Goal: Task Accomplishment & Management: Manage account settings

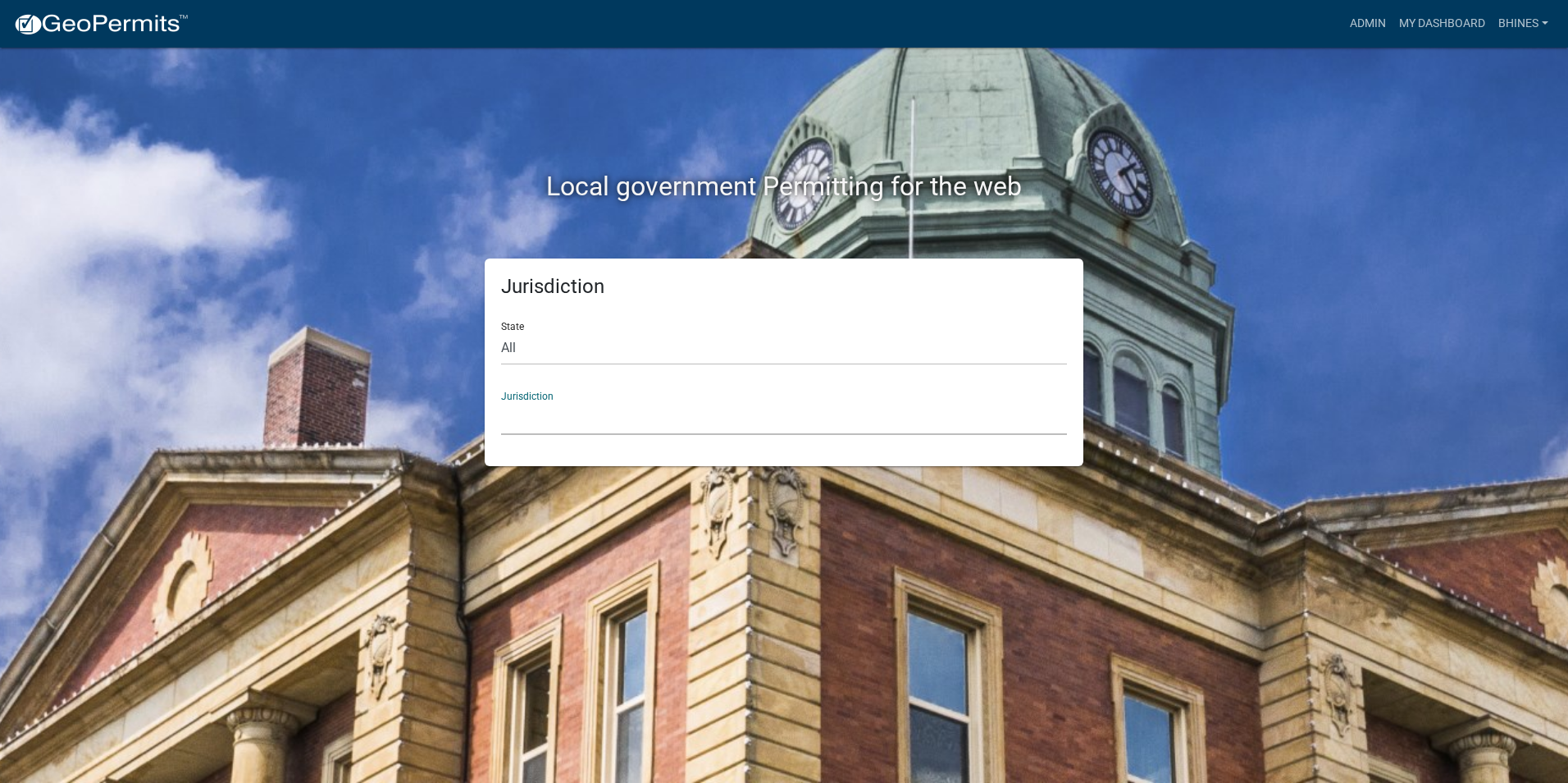
click at [615, 425] on select "[GEOGRAPHIC_DATA], [US_STATE] [GEOGRAPHIC_DATA], [US_STATE][PERSON_NAME][GEOGRA…" at bounding box center [784, 418] width 566 height 34
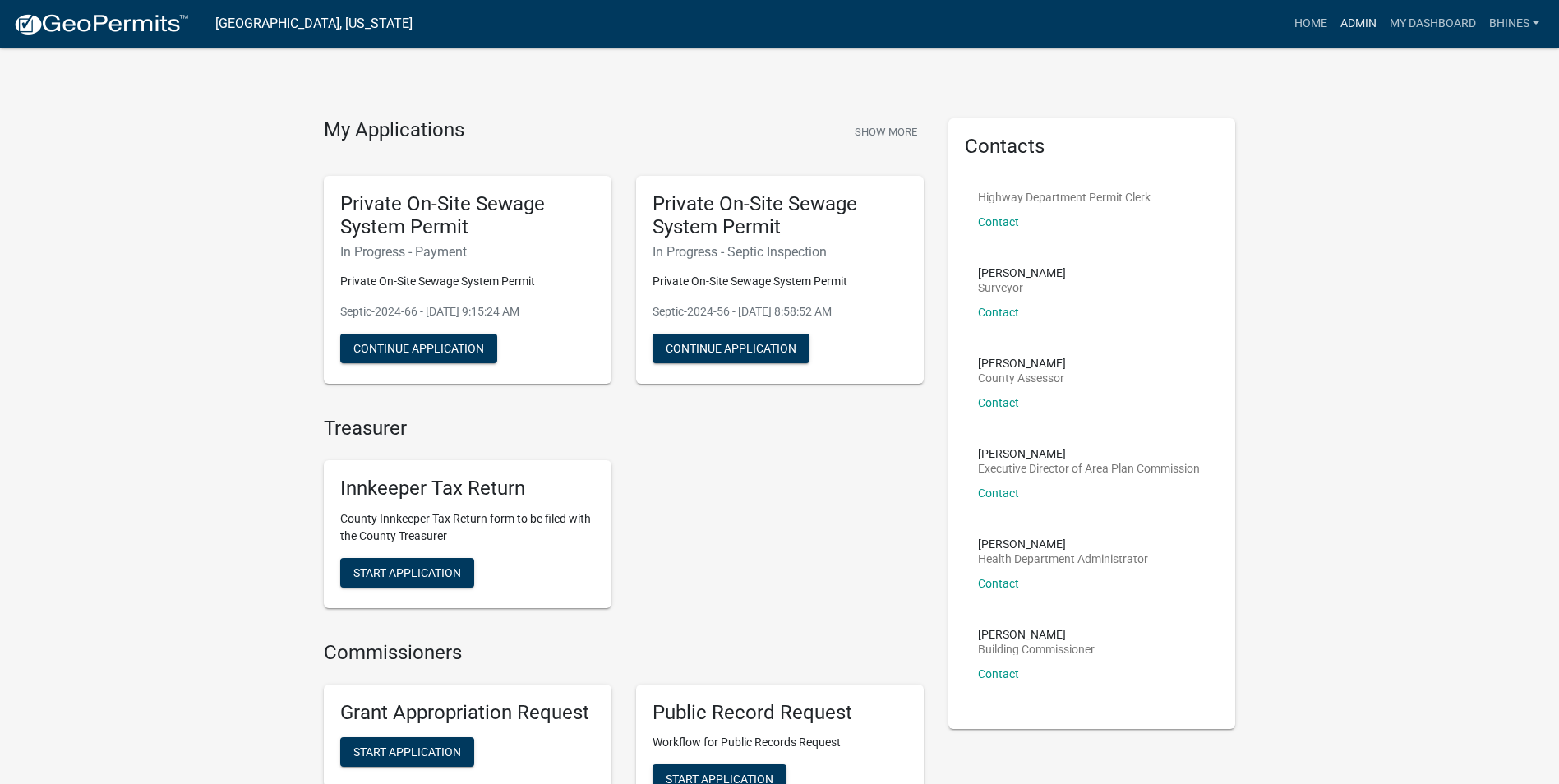
click at [1342, 21] on link "Admin" at bounding box center [1358, 23] width 49 height 31
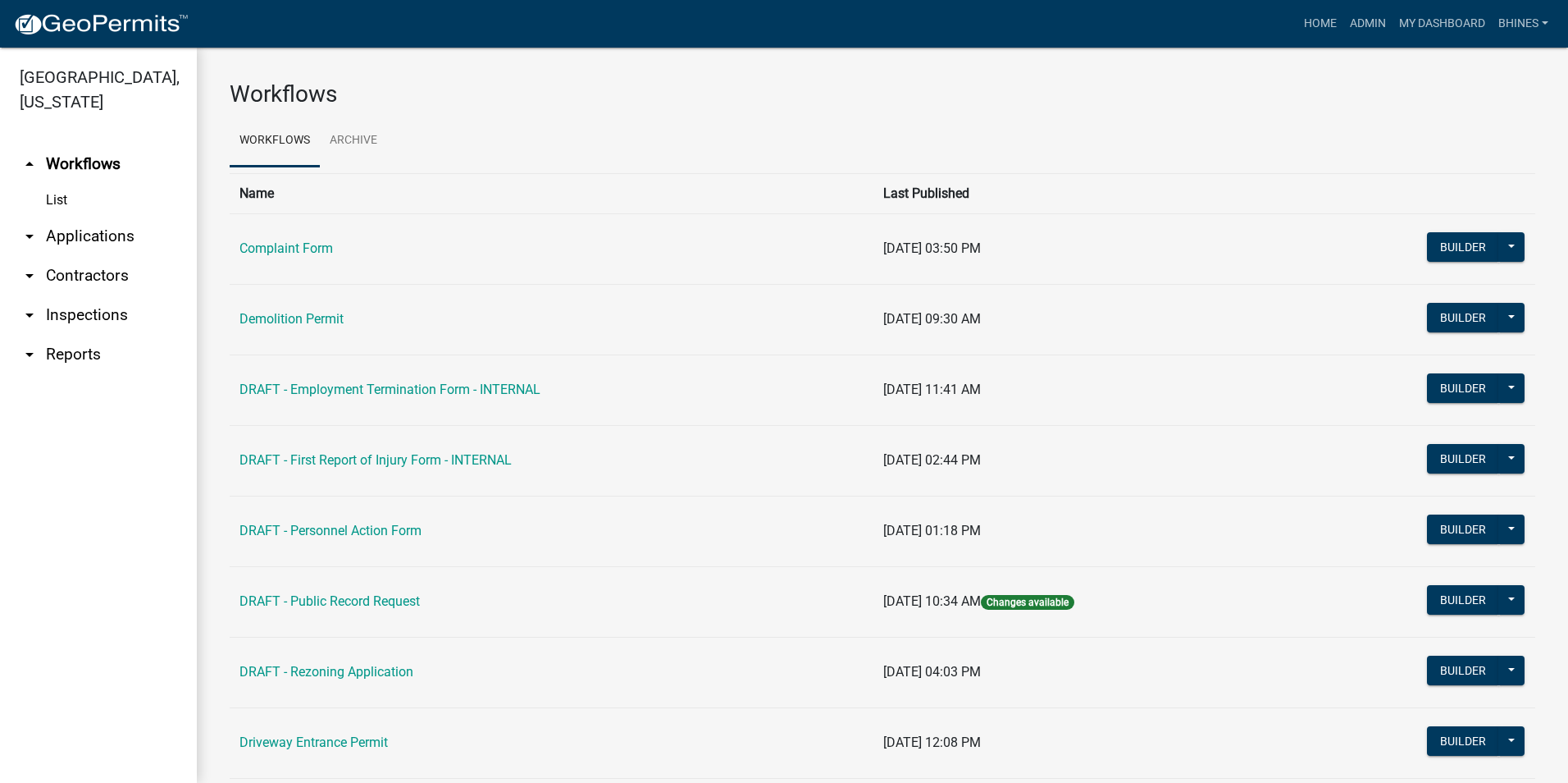
click at [88, 237] on link "arrow_drop_down Applications" at bounding box center [98, 236] width 197 height 39
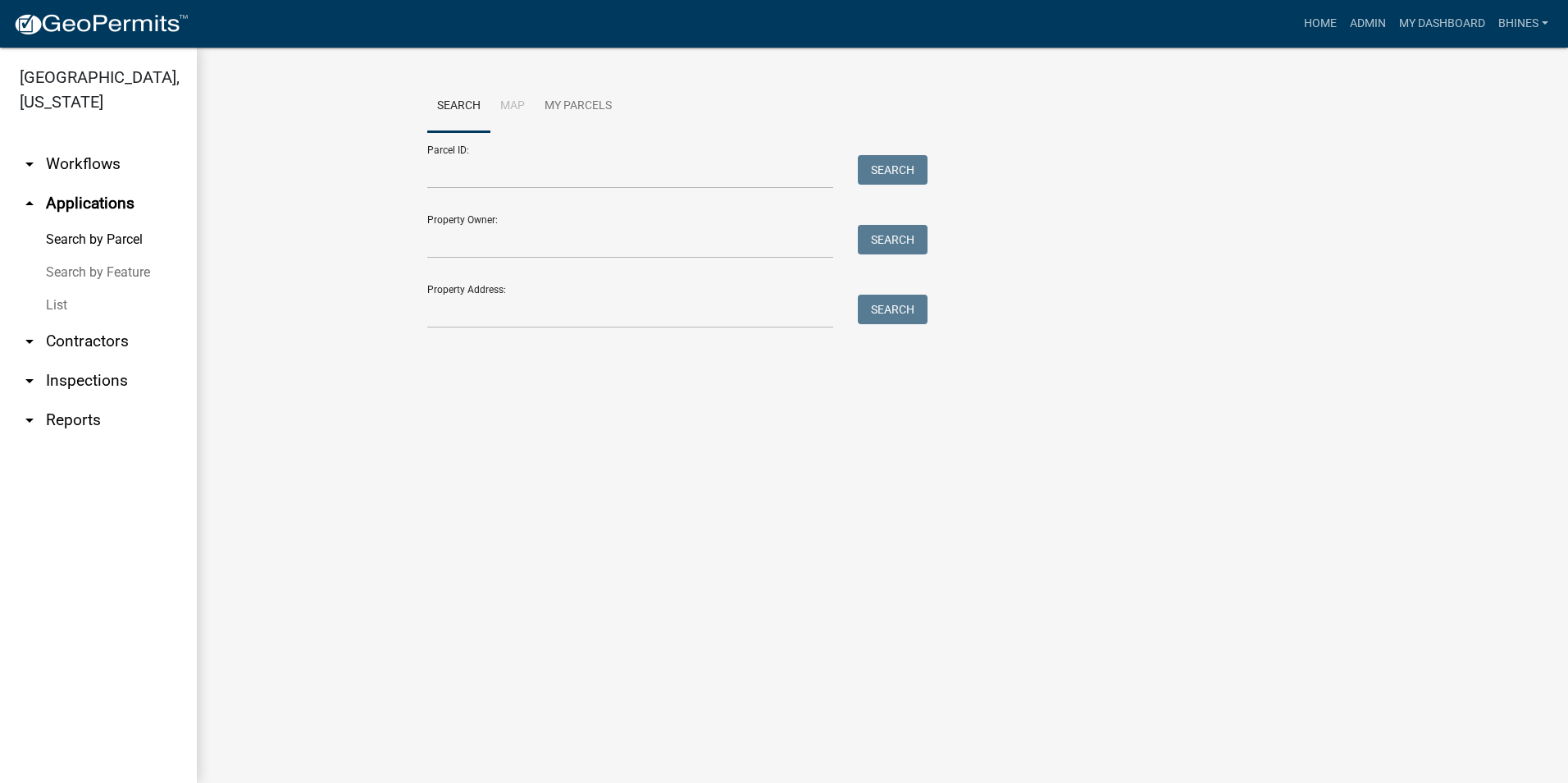
click at [58, 304] on link "List" at bounding box center [98, 305] width 197 height 33
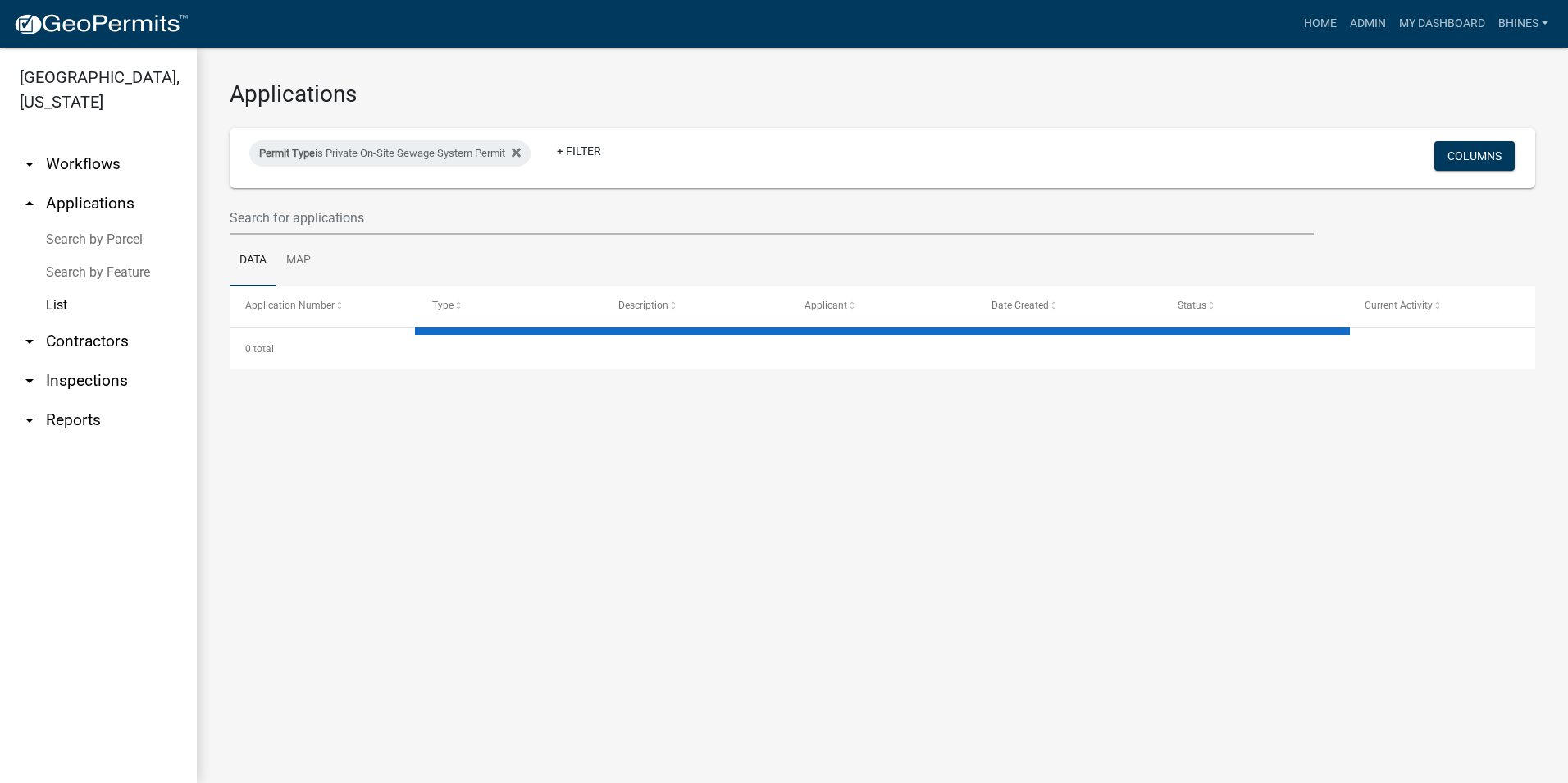
select select "3: 100"
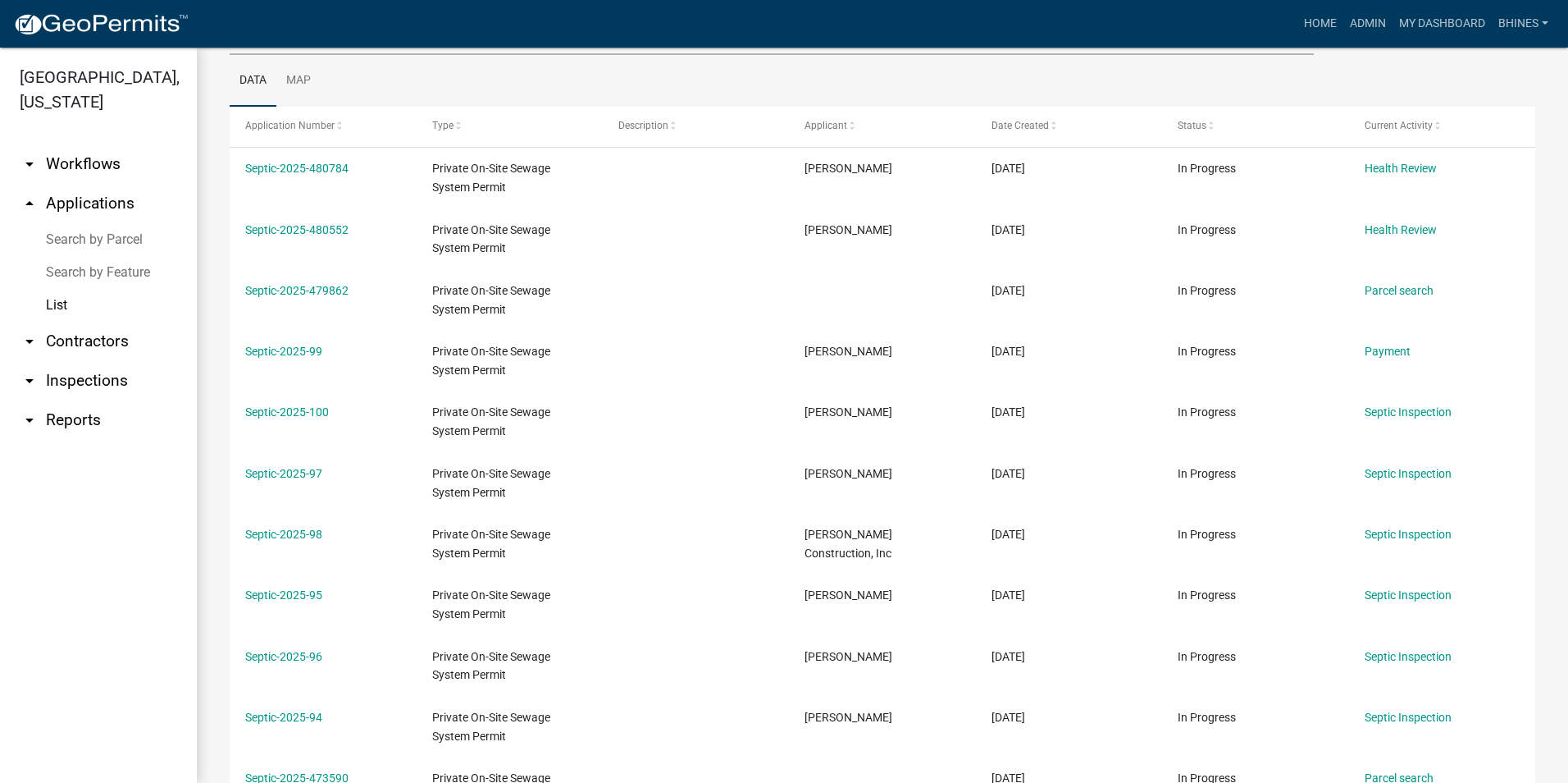
scroll to position [82, 0]
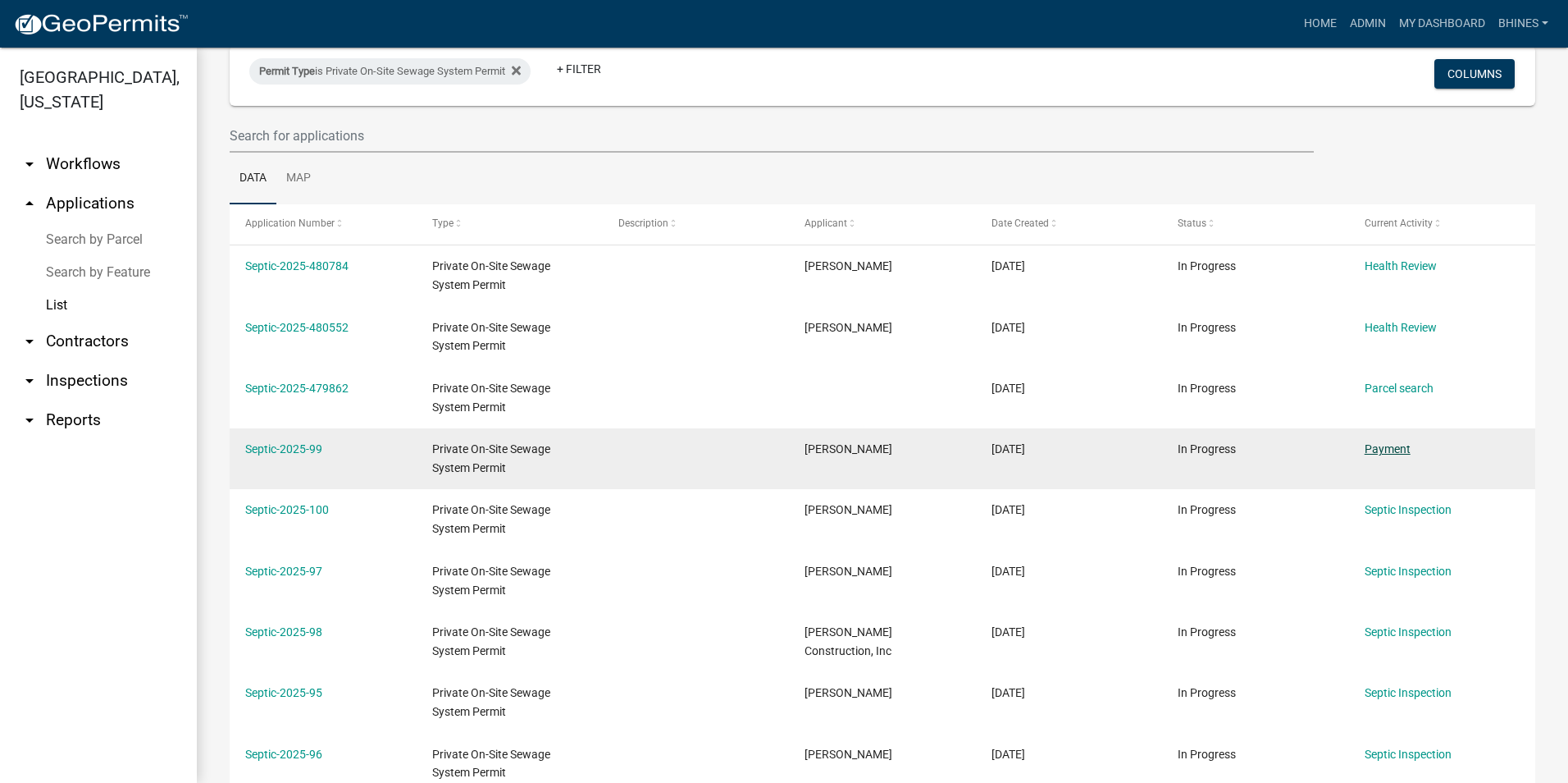
click at [1389, 448] on link "Payment" at bounding box center [1387, 448] width 46 height 13
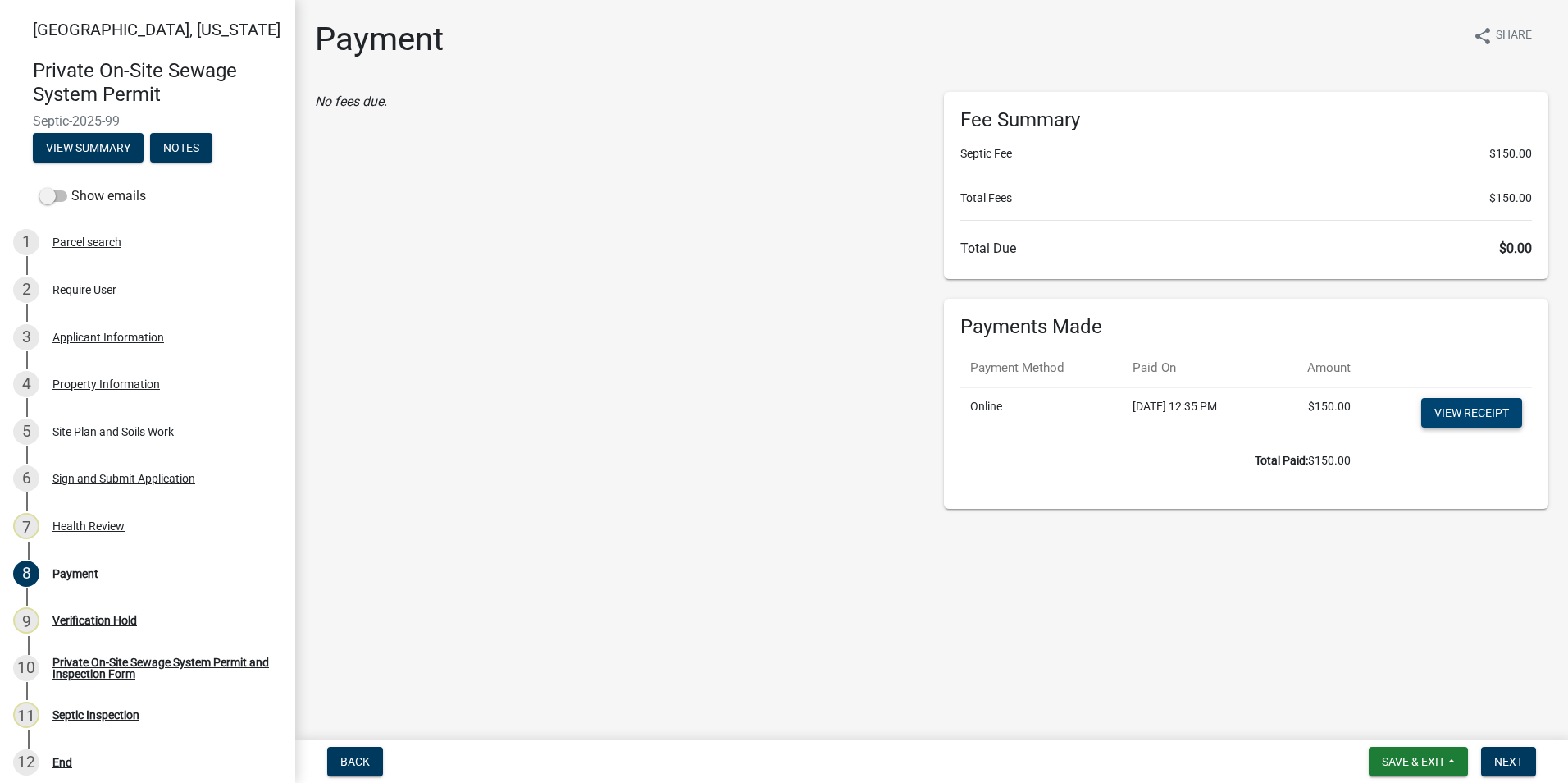
click at [1463, 414] on link "View receipt" at bounding box center [1471, 412] width 101 height 29
click at [1516, 760] on span "Next" at bounding box center [1508, 761] width 28 height 13
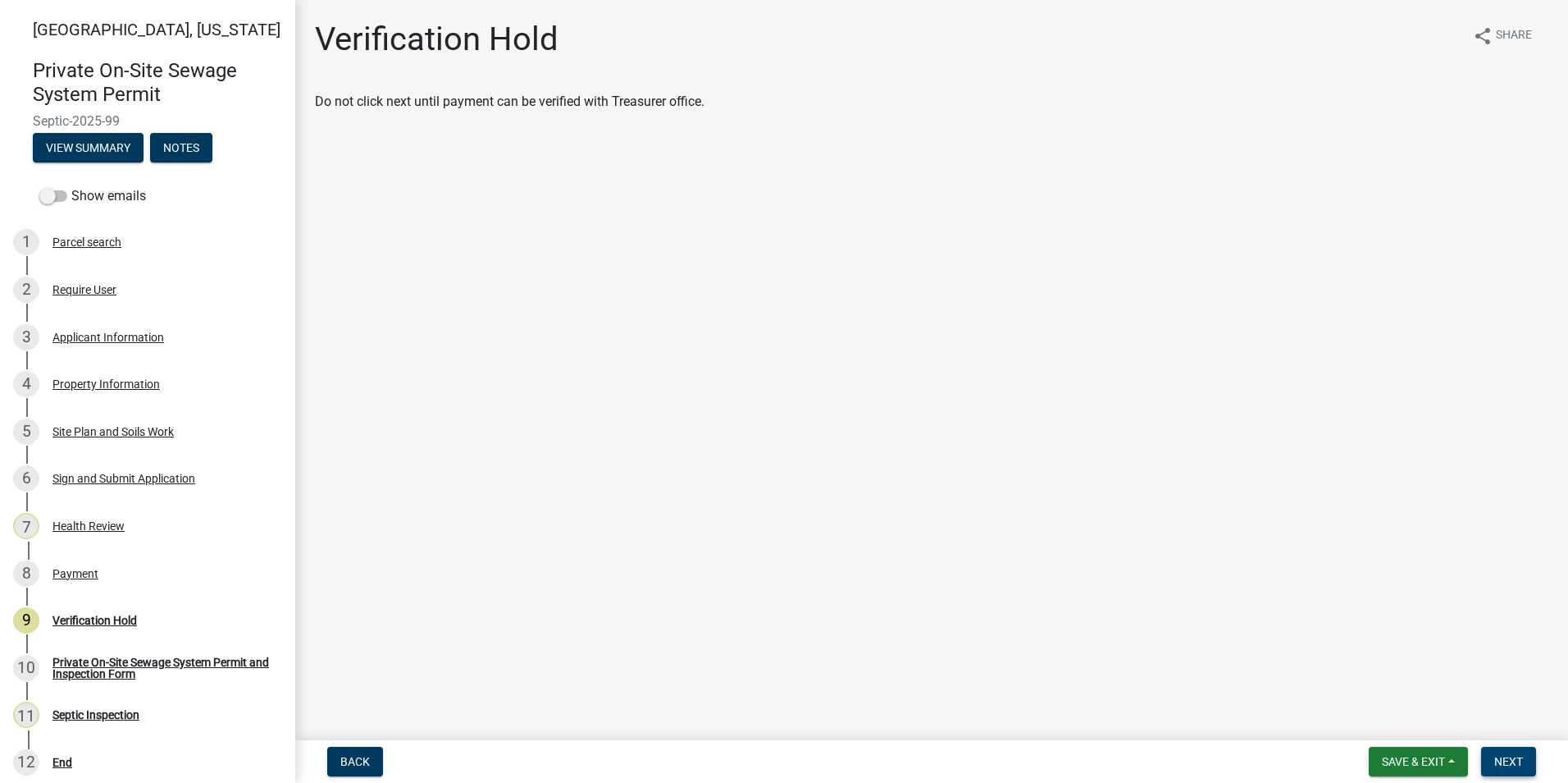
click at [1516, 760] on span "Next" at bounding box center [1508, 761] width 28 height 13
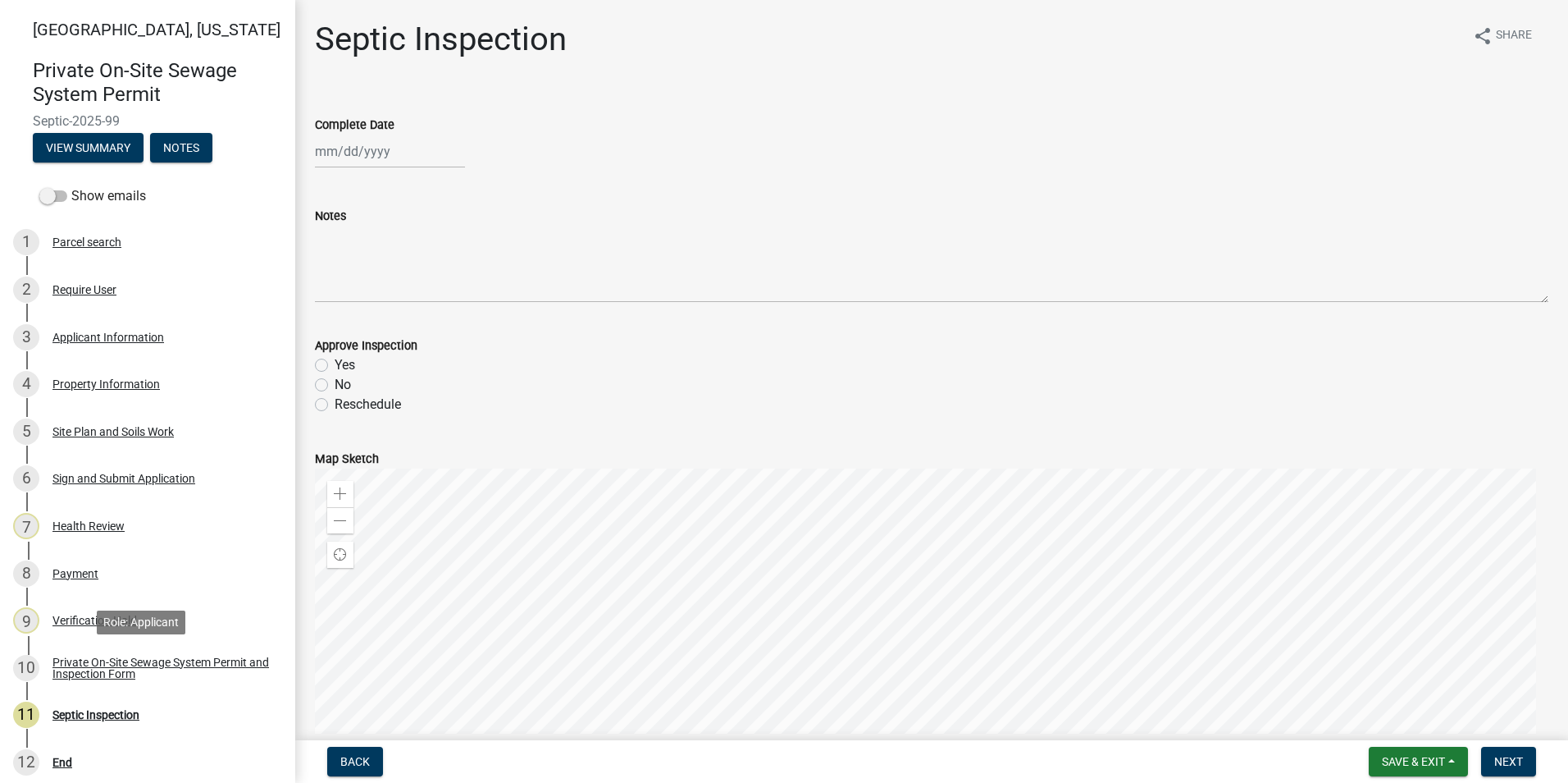
click at [139, 671] on div "Private On-Site Sewage System Permit and Inspection Form" at bounding box center [160, 668] width 216 height 23
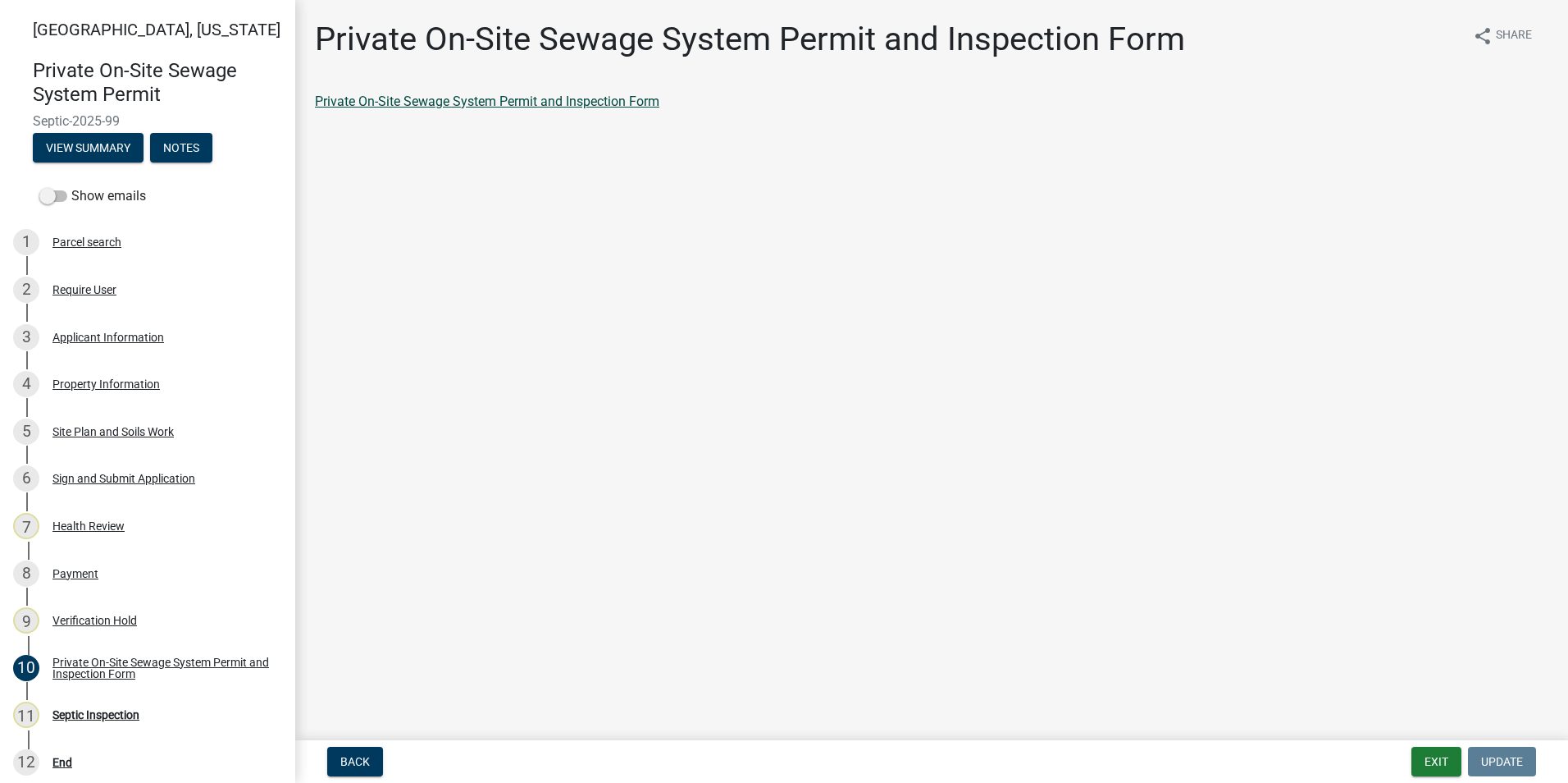
click at [393, 107] on link "Private On-Site Sewage System Permit and Inspection Form" at bounding box center [486, 101] width 344 height 16
click at [1429, 771] on button "Exit" at bounding box center [1436, 761] width 50 height 29
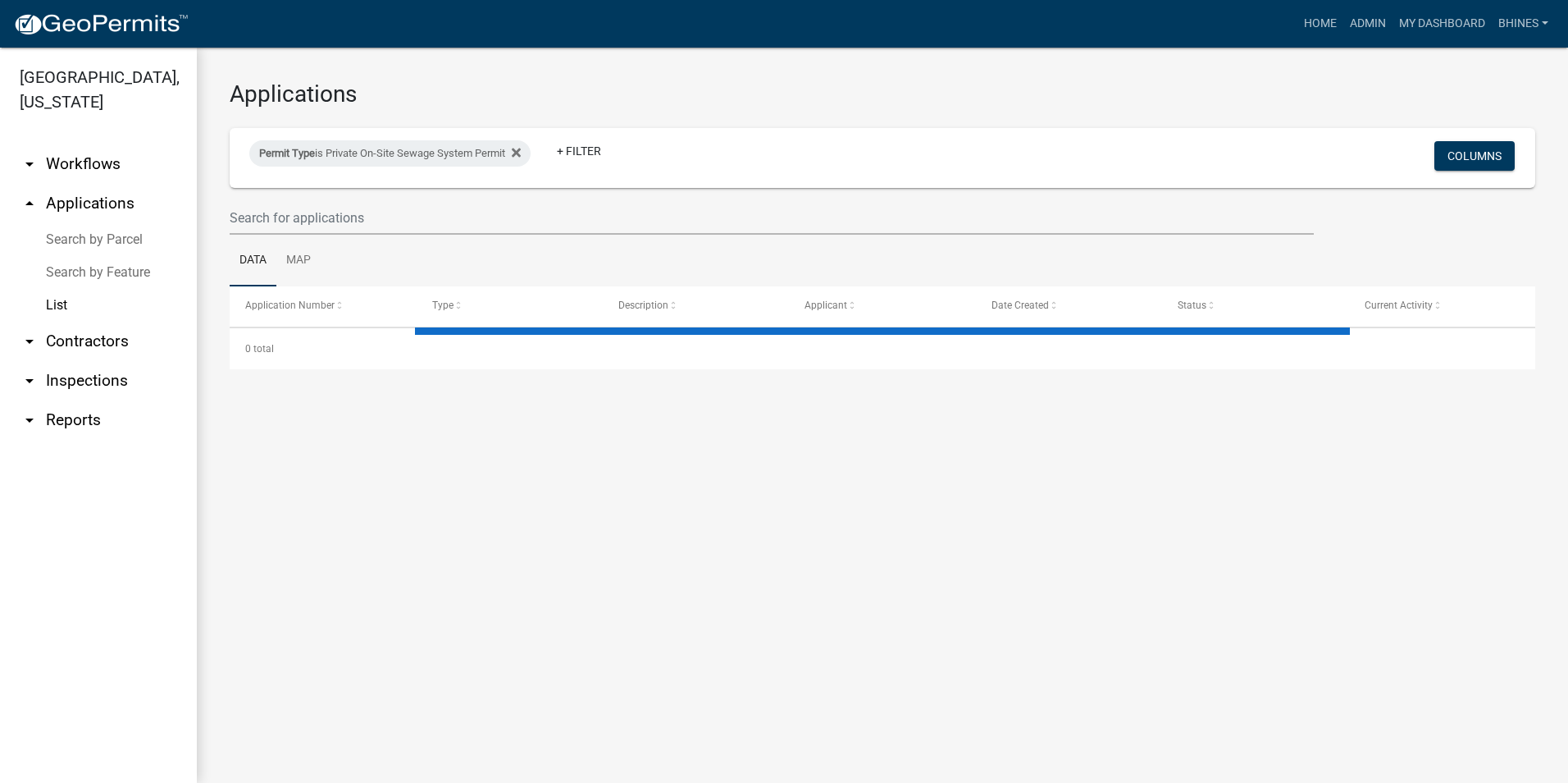
select select "3: 100"
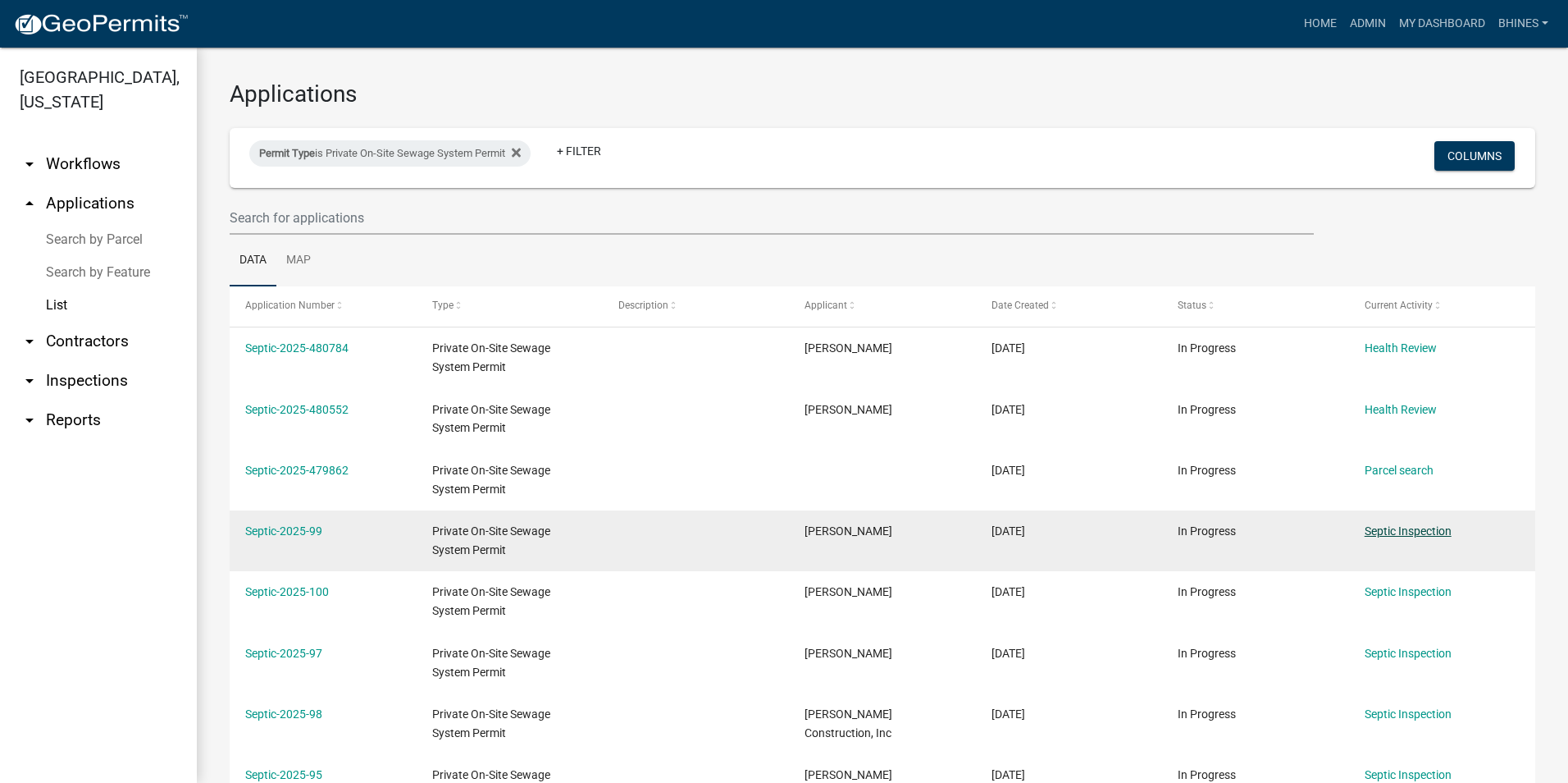
click at [1382, 529] on link "Septic Inspection" at bounding box center [1408, 530] width 87 height 13
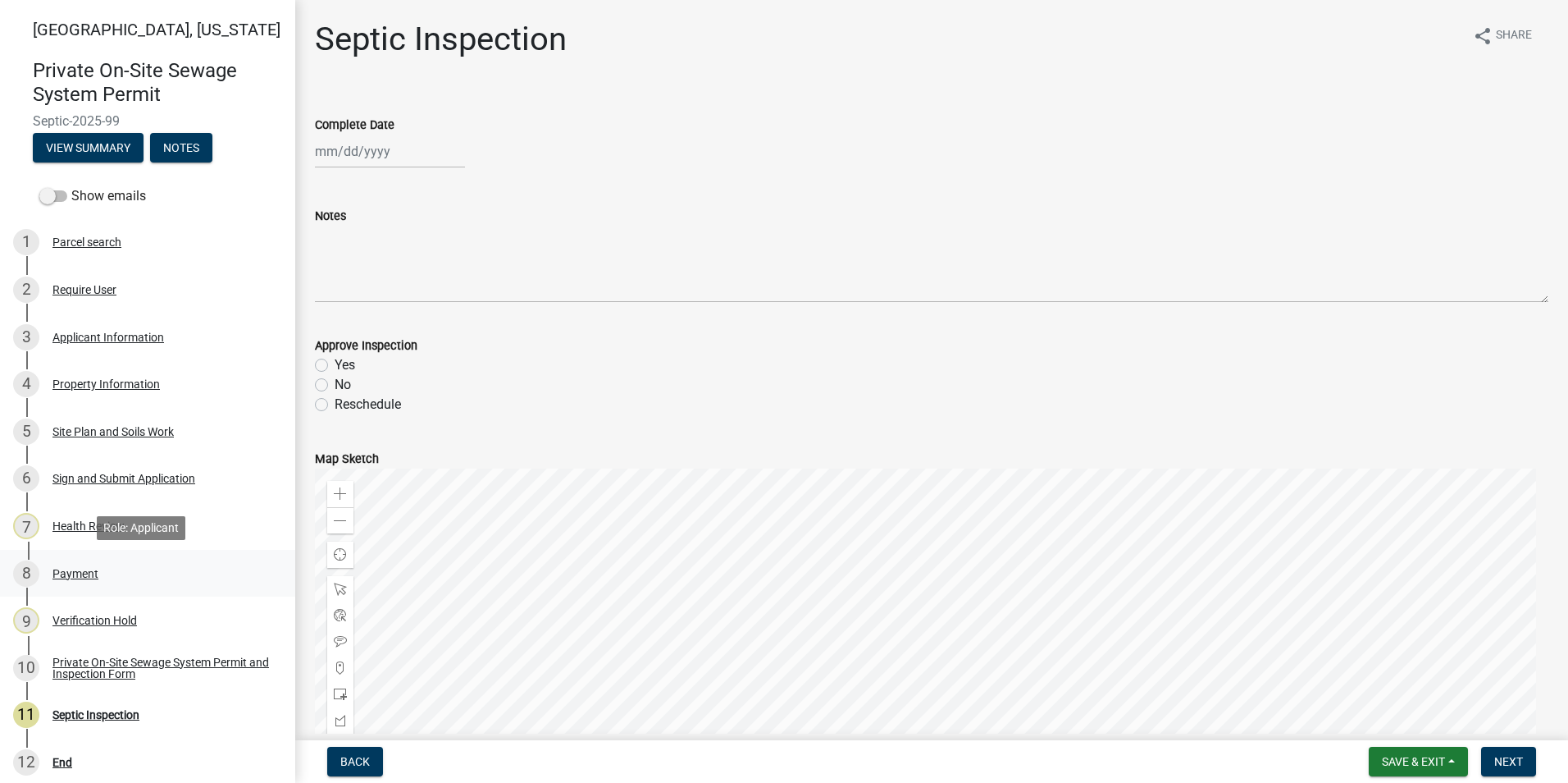
click at [103, 572] on div "8 Payment" at bounding box center [141, 574] width 256 height 27
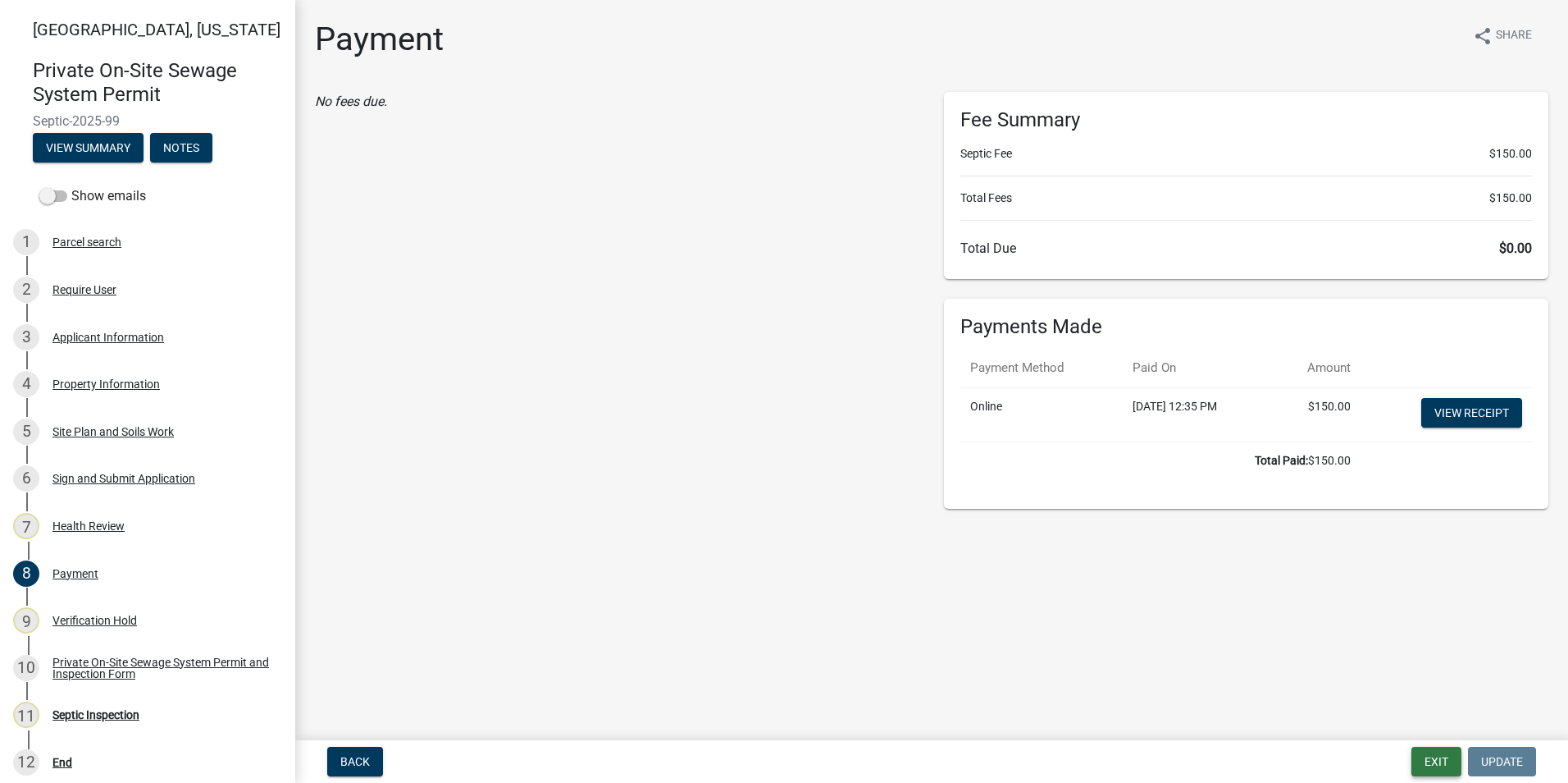
click at [1427, 763] on button "Exit" at bounding box center [1436, 761] width 50 height 29
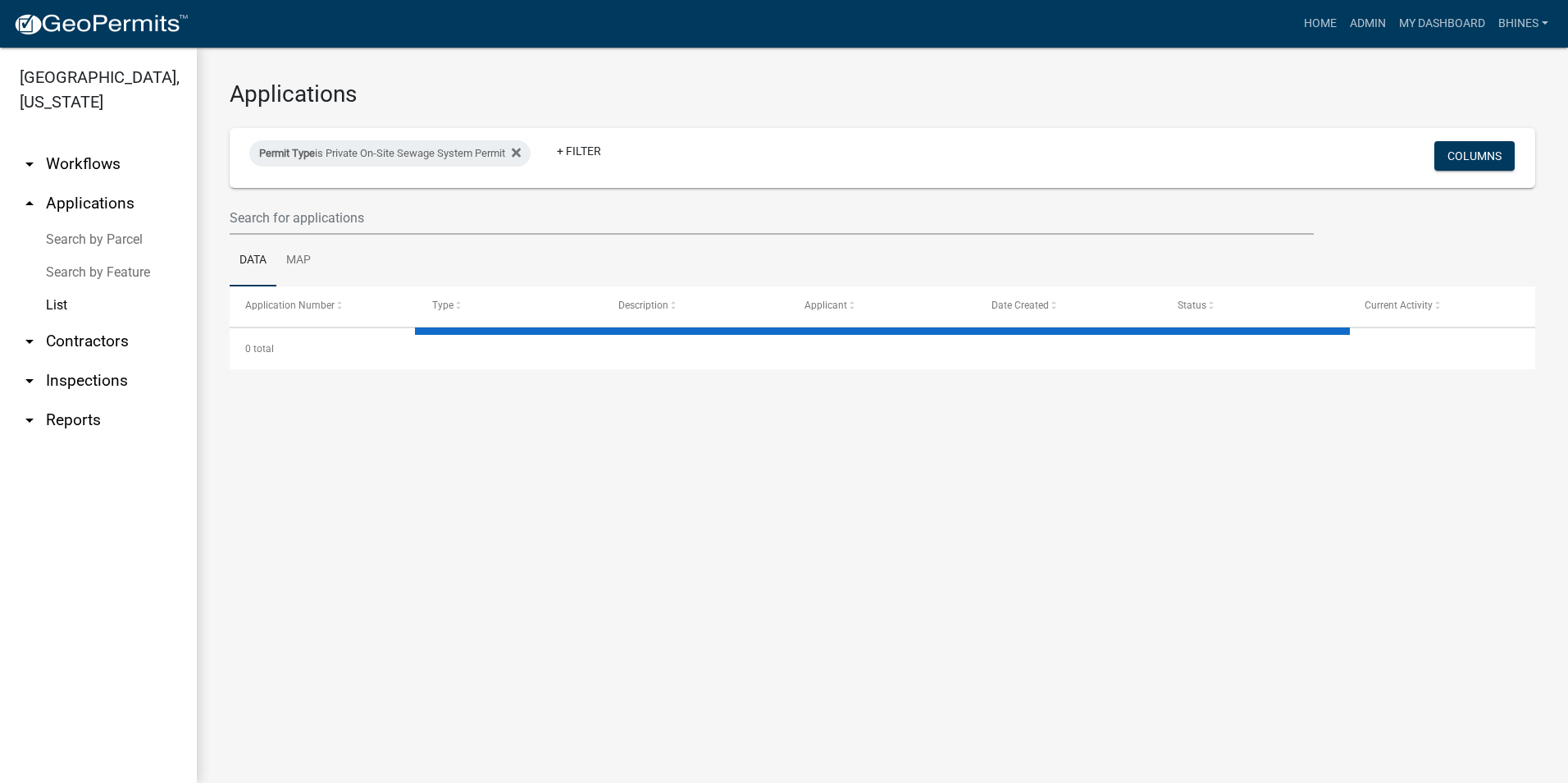
select select "3: 100"
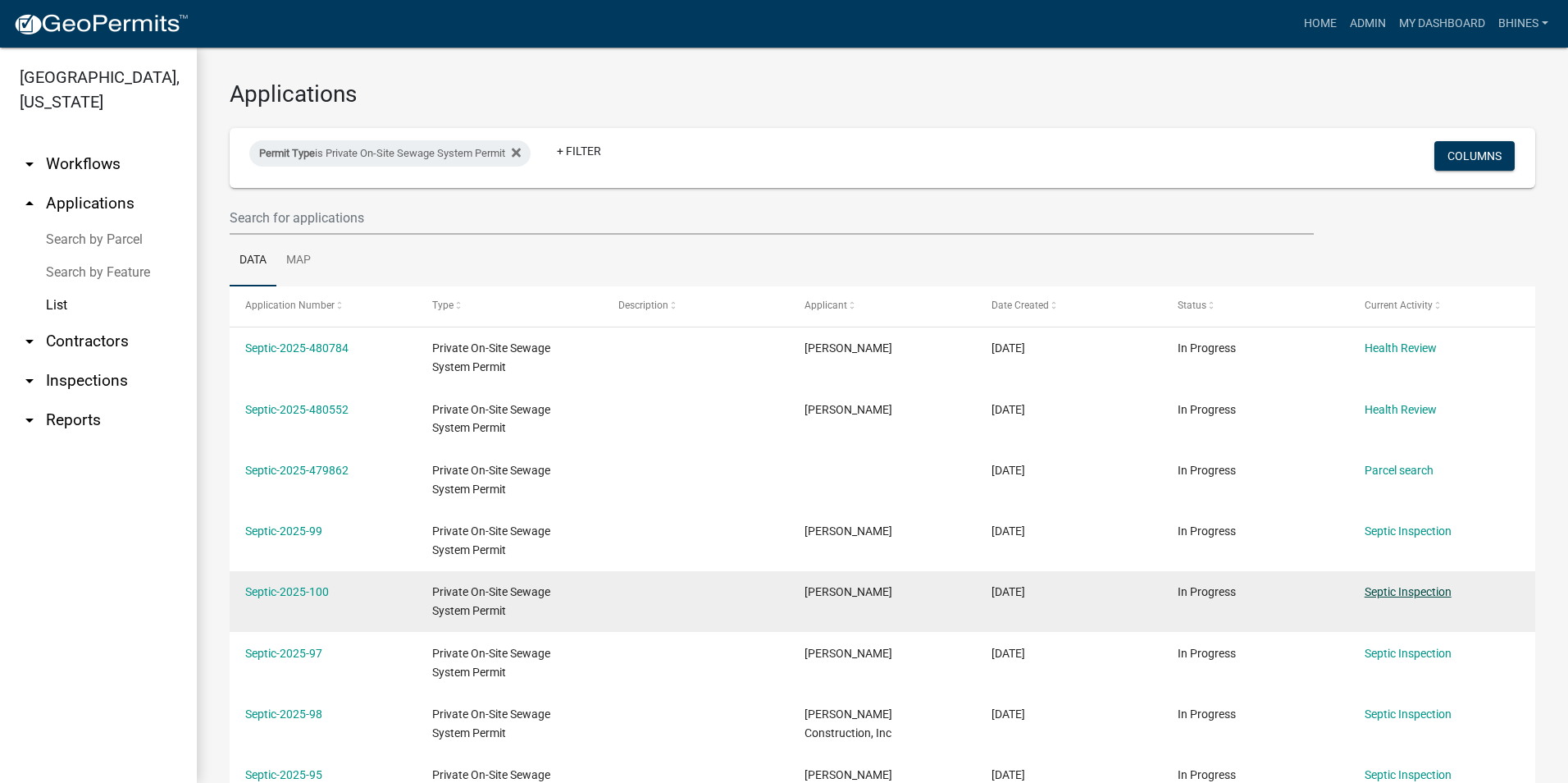
click at [1391, 593] on link "Septic Inspection" at bounding box center [1408, 591] width 87 height 13
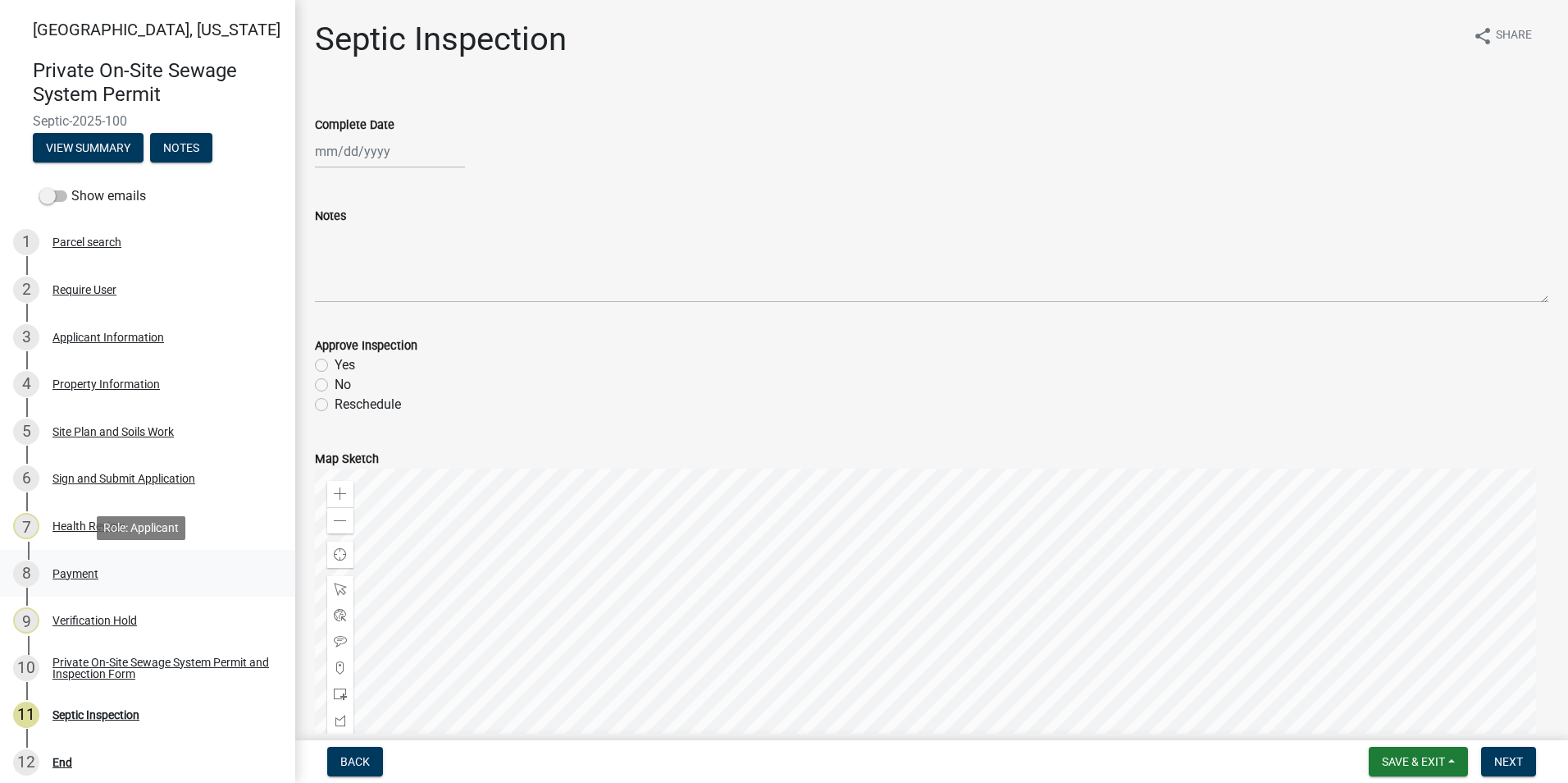
click at [76, 569] on div "Payment" at bounding box center [76, 573] width 46 height 12
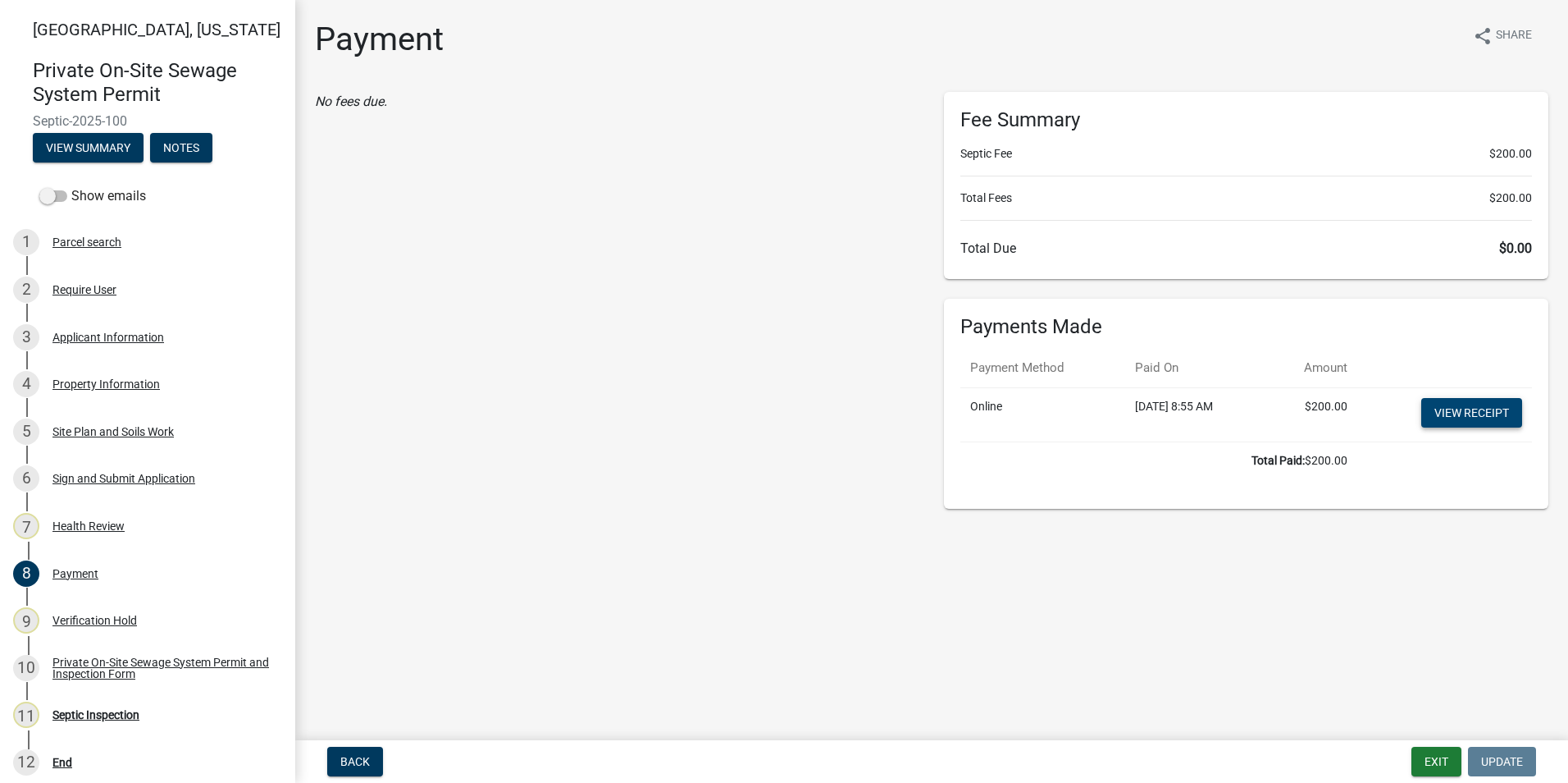
click at [1462, 408] on link "View receipt" at bounding box center [1471, 412] width 101 height 29
click at [96, 657] on div "Private On-Site Sewage System Permit and Inspection Form" at bounding box center [160, 668] width 216 height 23
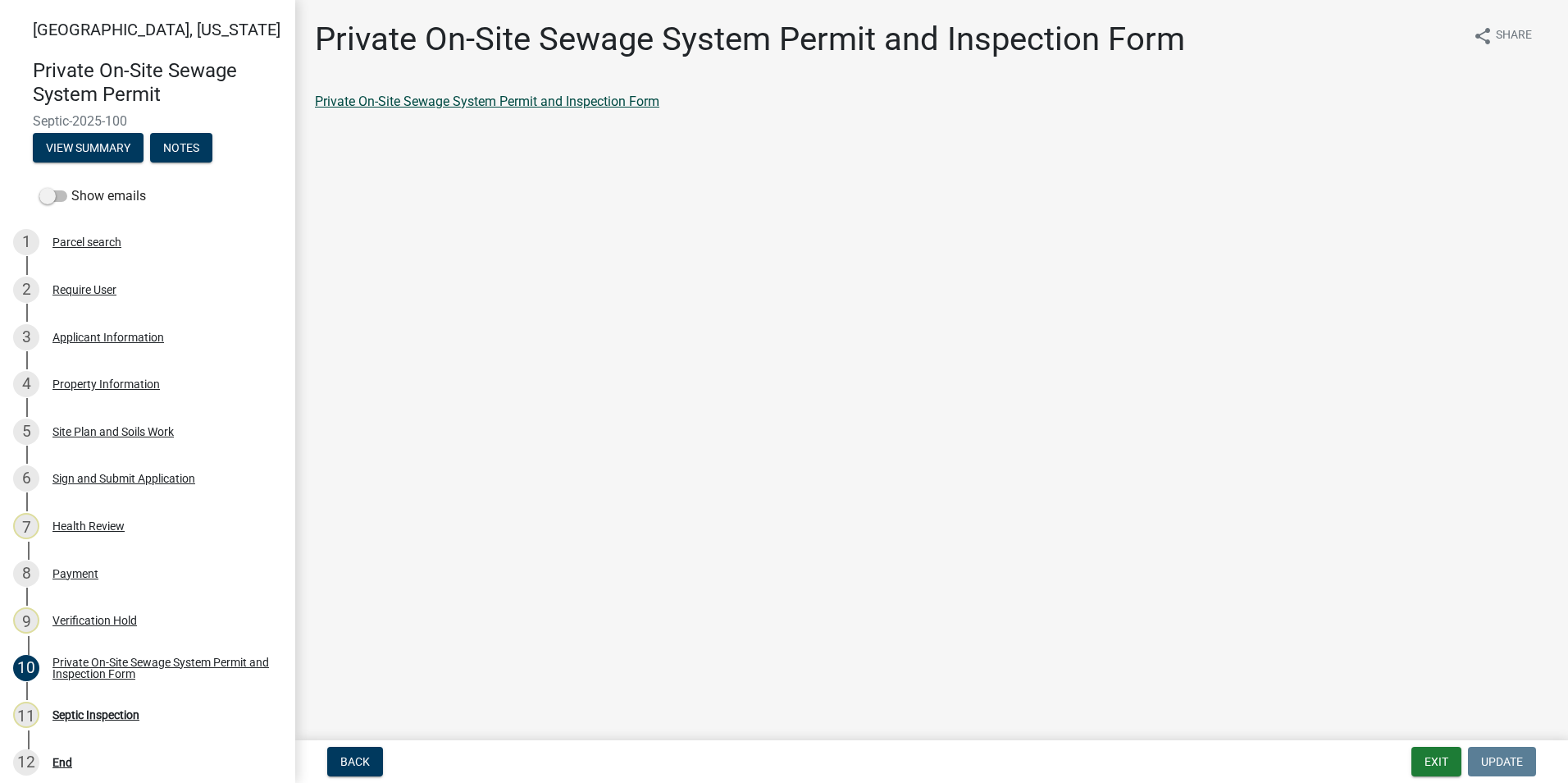
click at [460, 106] on link "Private On-Site Sewage System Permit and Inspection Form" at bounding box center [486, 101] width 344 height 16
click at [1427, 752] on button "Exit" at bounding box center [1436, 761] width 50 height 29
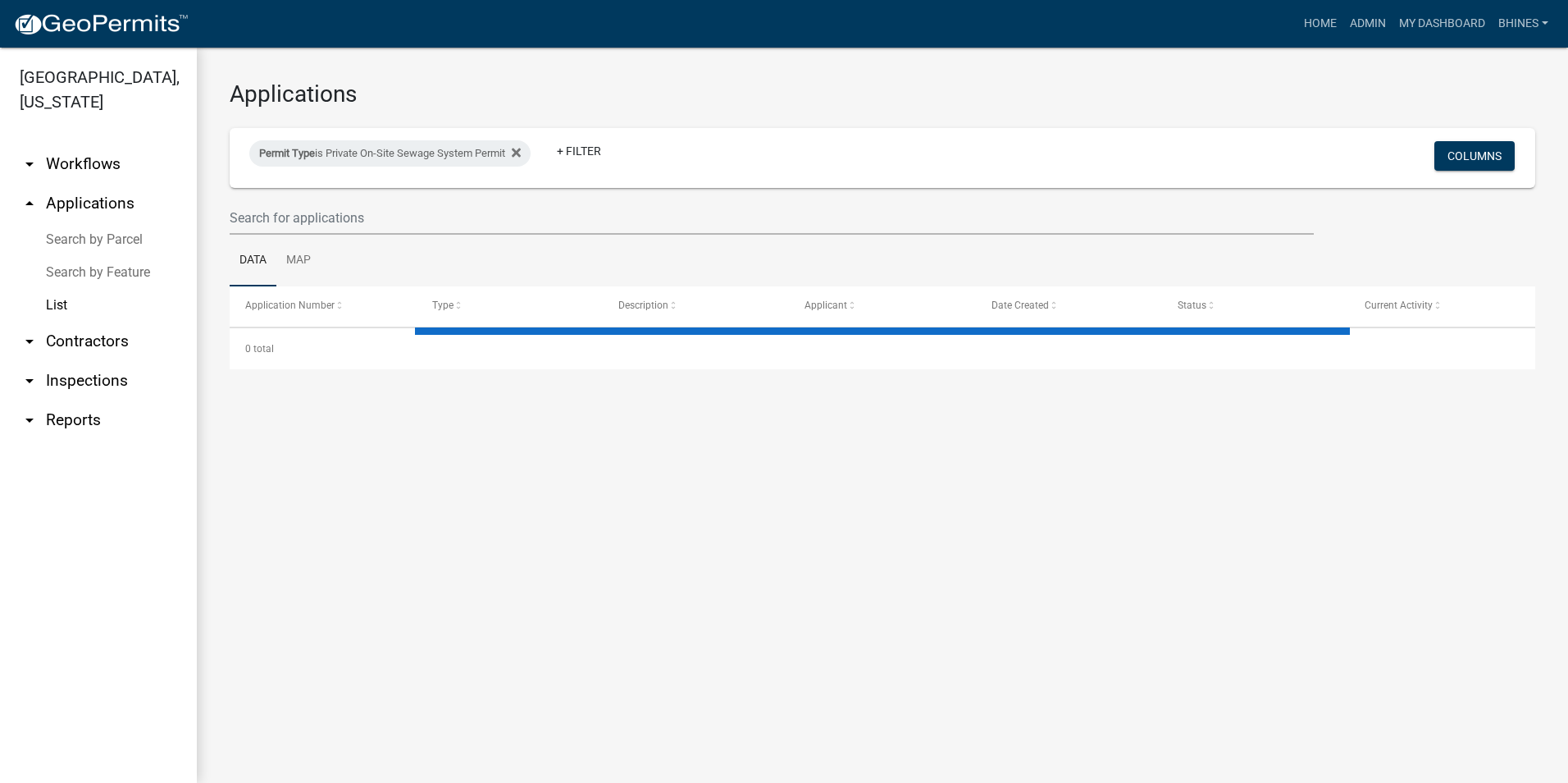
select select "3: 100"
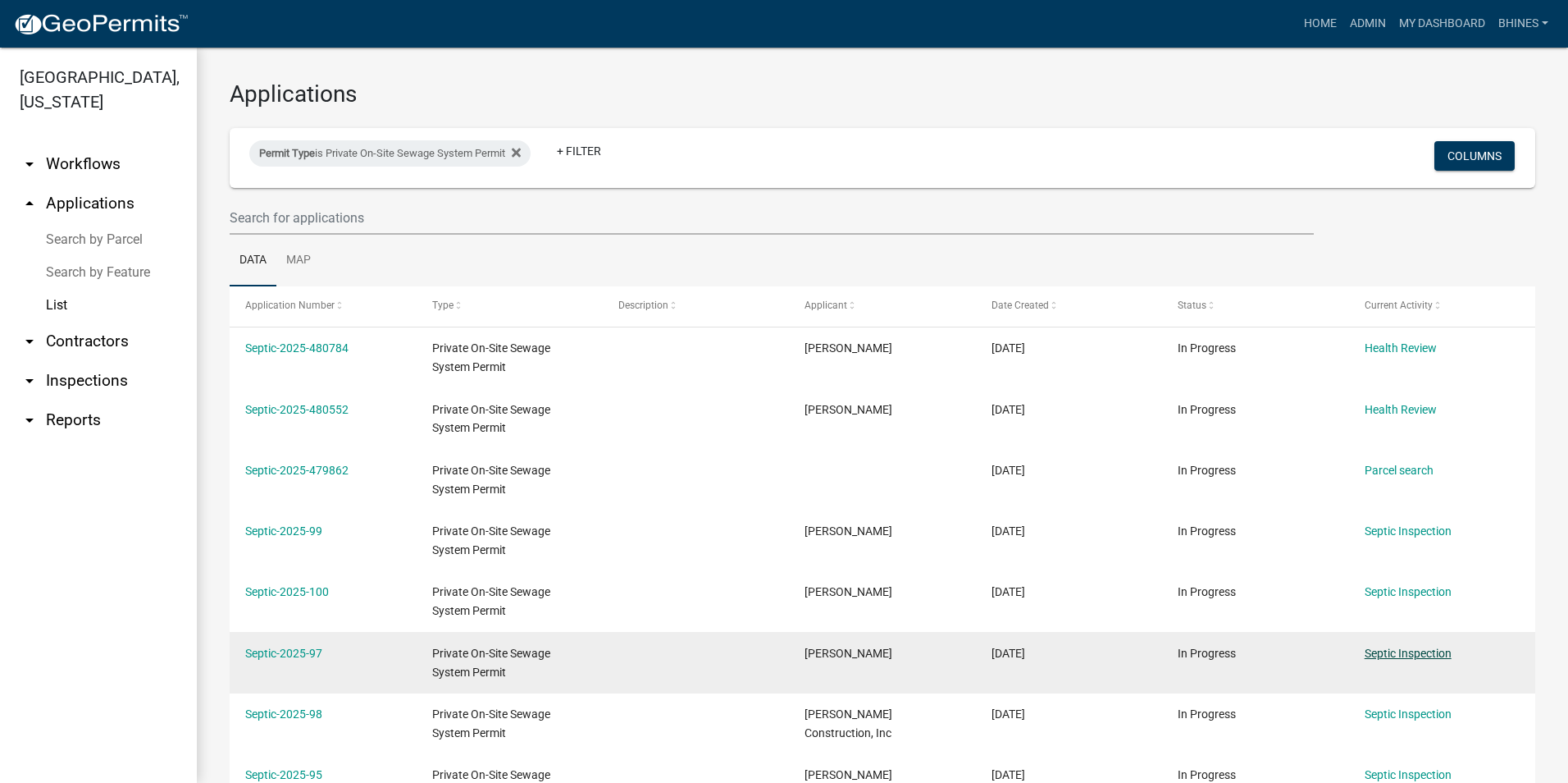
click at [1385, 650] on link "Septic Inspection" at bounding box center [1408, 653] width 87 height 13
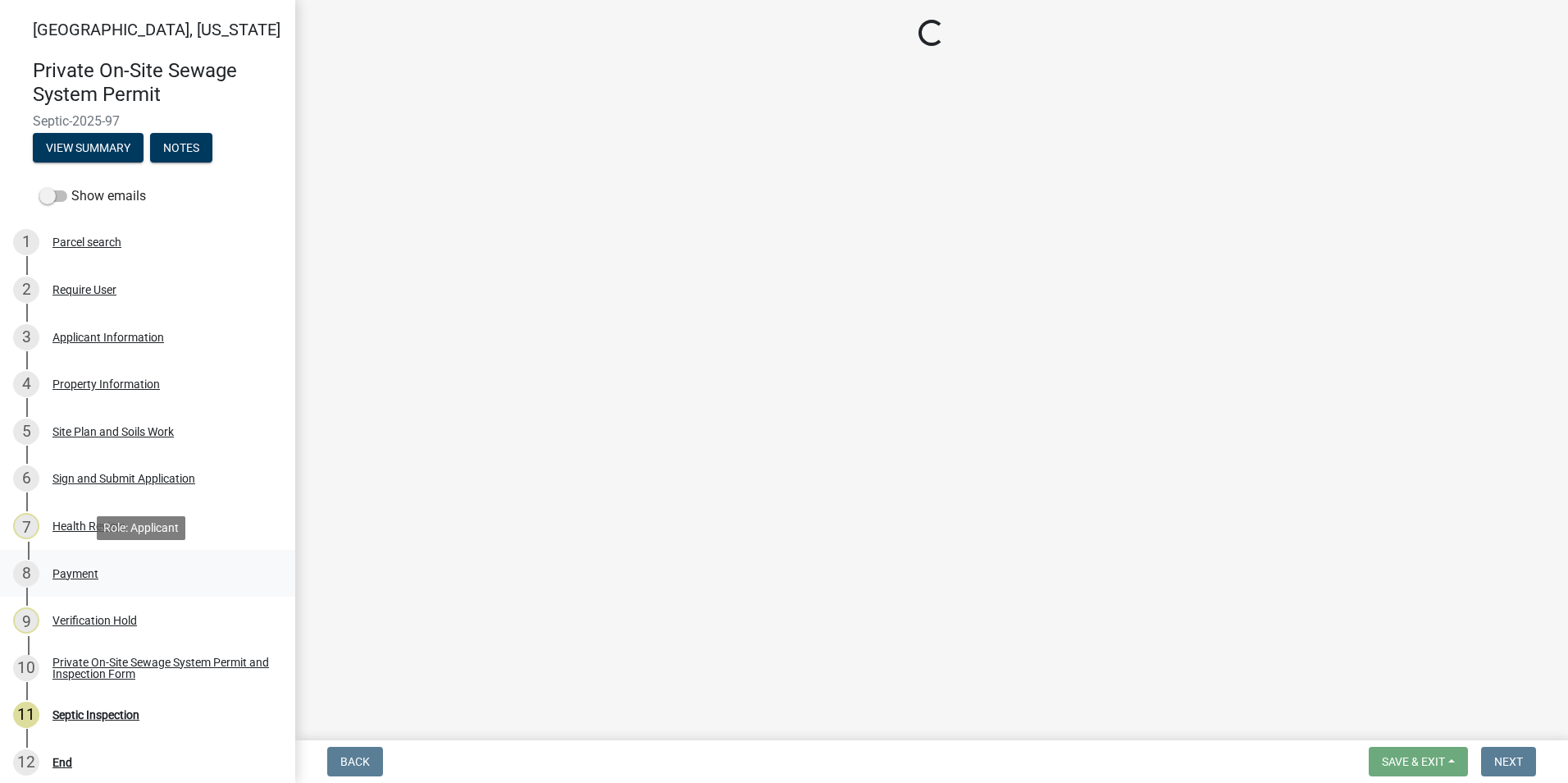
click at [87, 581] on div "8 Payment" at bounding box center [141, 574] width 256 height 27
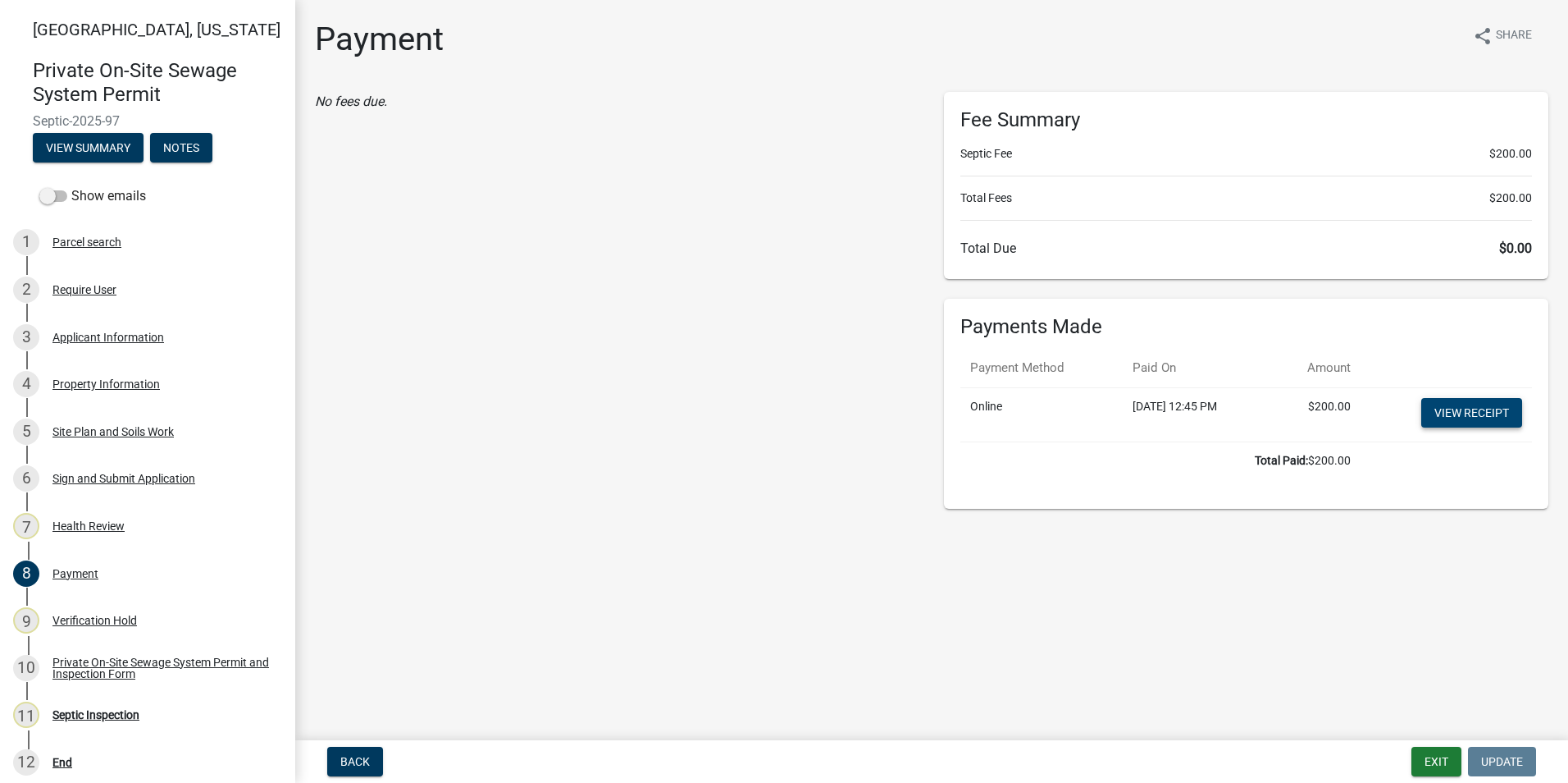
click at [1443, 413] on link "View receipt" at bounding box center [1471, 412] width 101 height 29
drag, startPoint x: 128, startPoint y: 661, endPoint x: 150, endPoint y: 651, distance: 24.2
click at [128, 661] on div "Private On-Site Sewage System Permit and Inspection Form" at bounding box center [160, 668] width 216 height 23
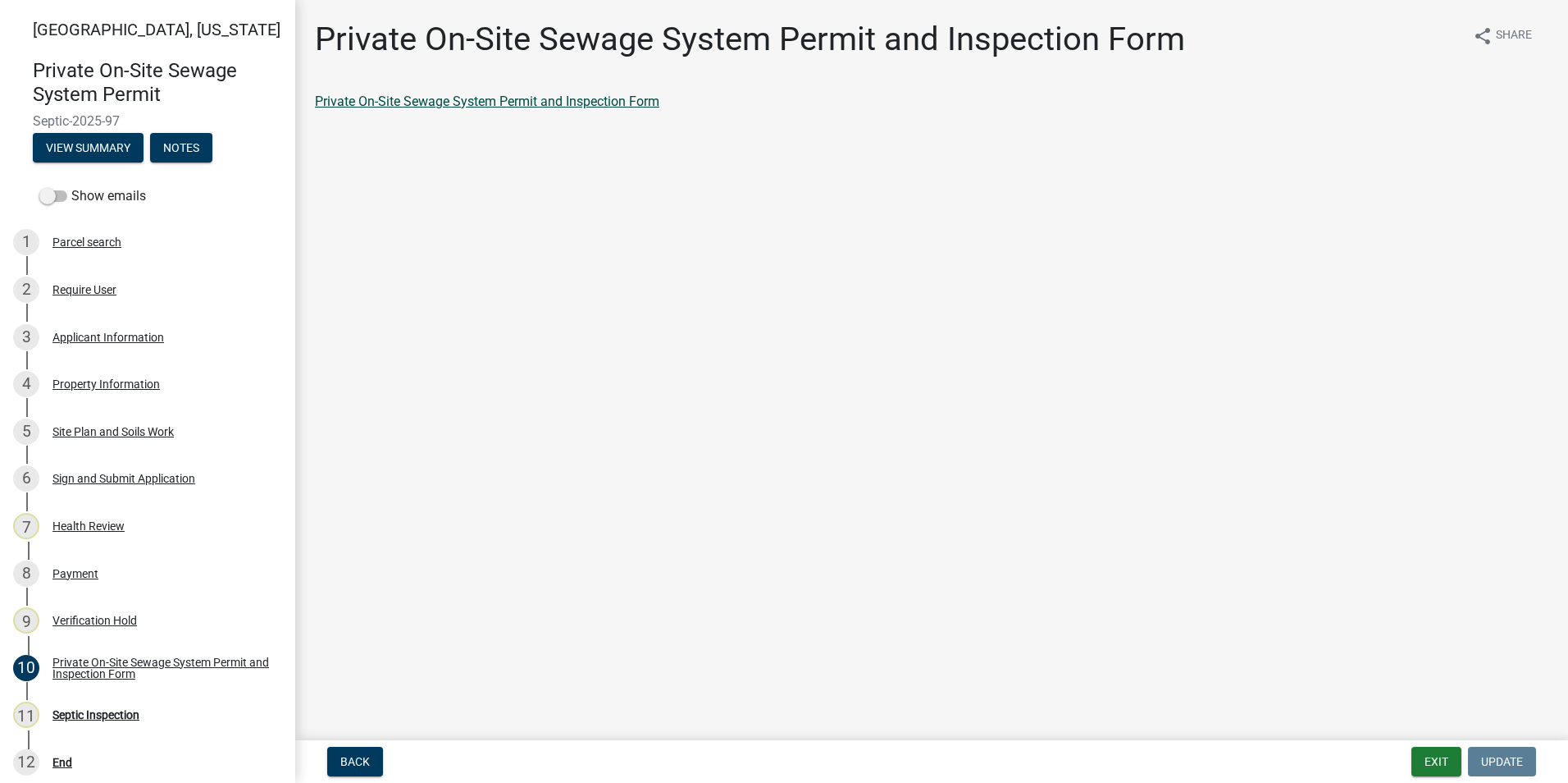
click at [399, 95] on link "Private On-Site Sewage System Permit and Inspection Form" at bounding box center [486, 101] width 344 height 16
